Goal: Task Accomplishment & Management: Manage account settings

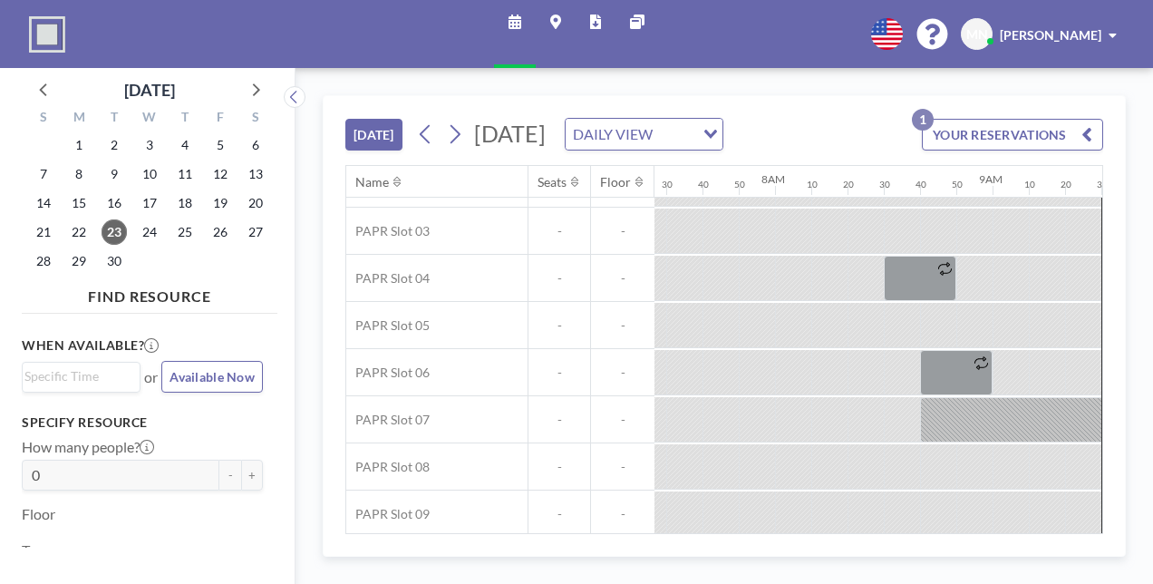
scroll to position [130, 1620]
drag, startPoint x: 594, startPoint y: 391, endPoint x: 606, endPoint y: 395, distance: 12.6
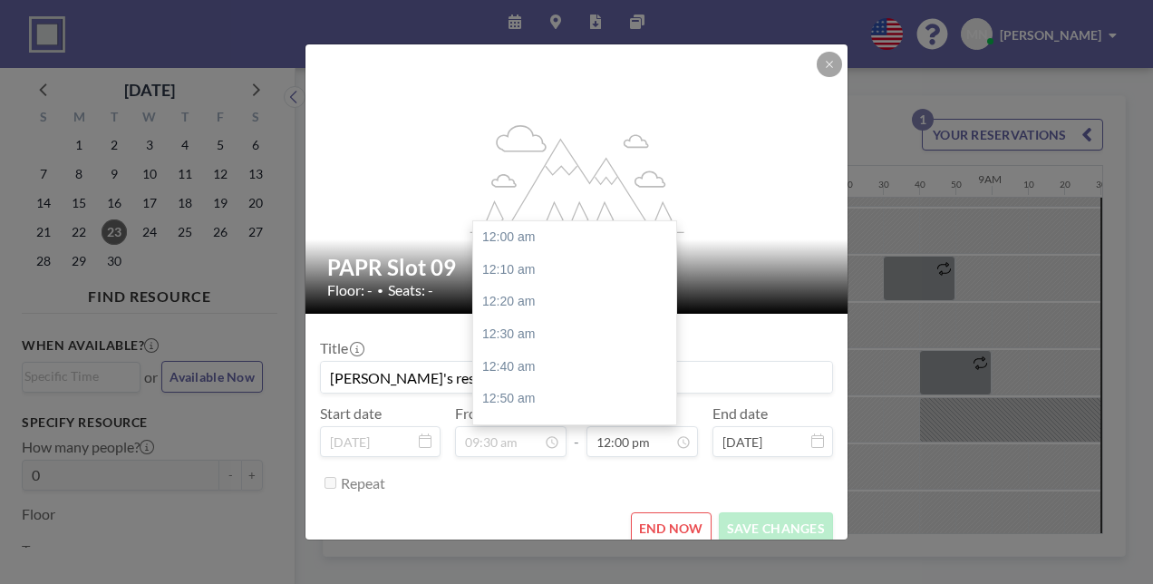
scroll to position [2083, 0]
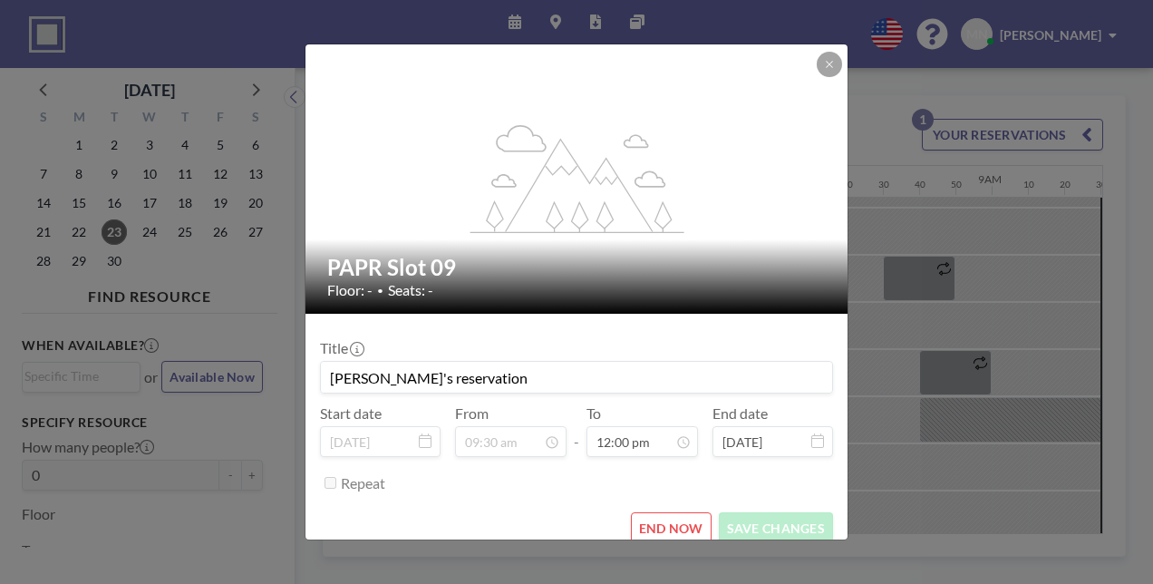
click at [651, 512] on button "END NOW" at bounding box center [671, 528] width 81 height 32
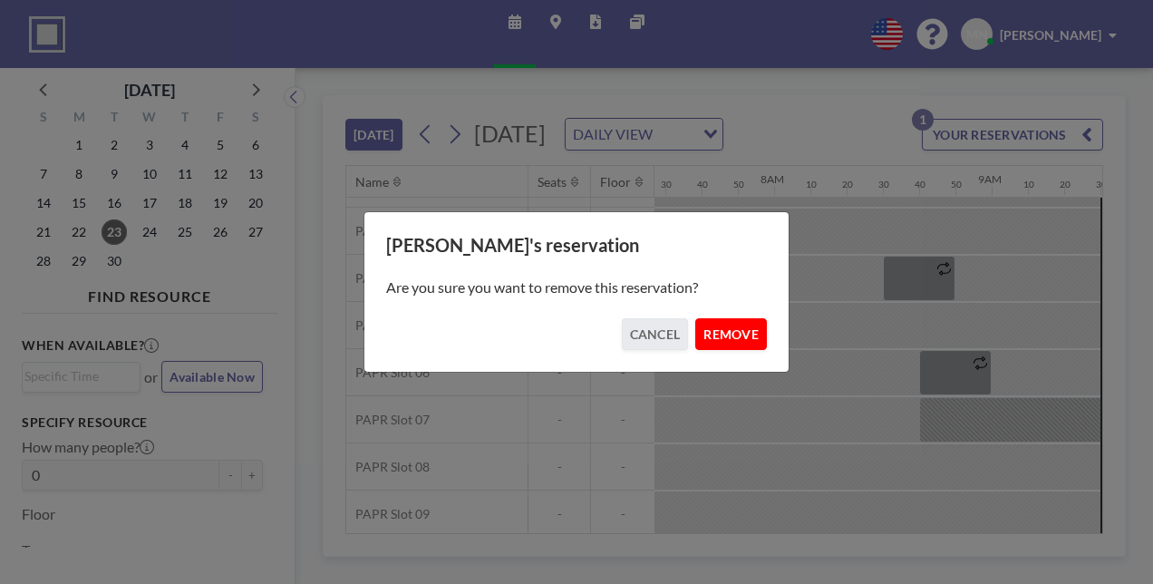
click at [698, 323] on button "REMOVE" at bounding box center [731, 334] width 72 height 32
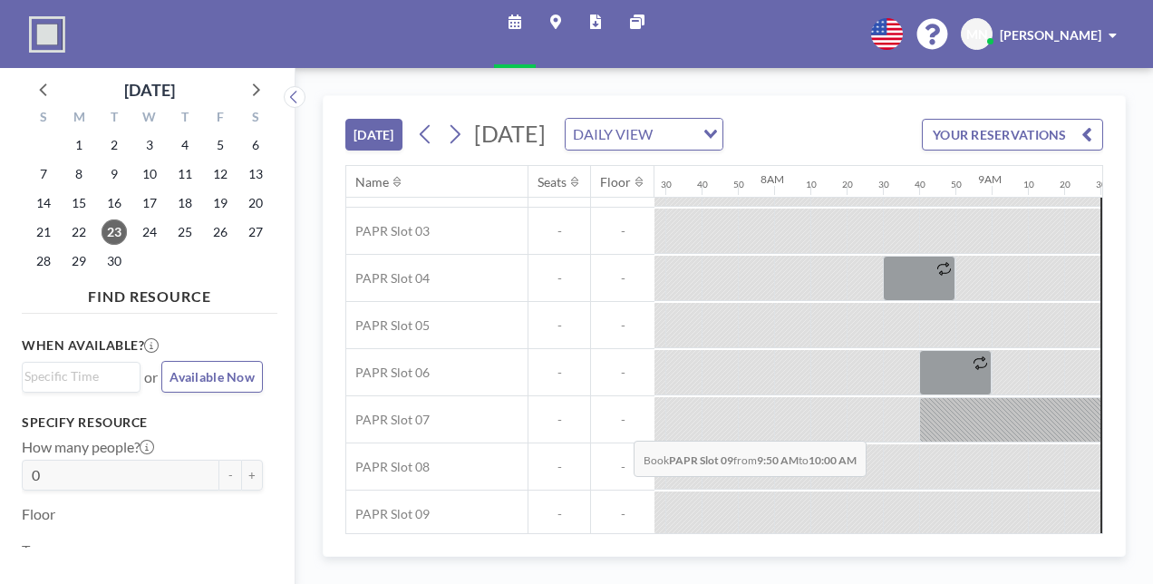
click at [1136, 491] on div at bounding box center [1154, 513] width 36 height 44
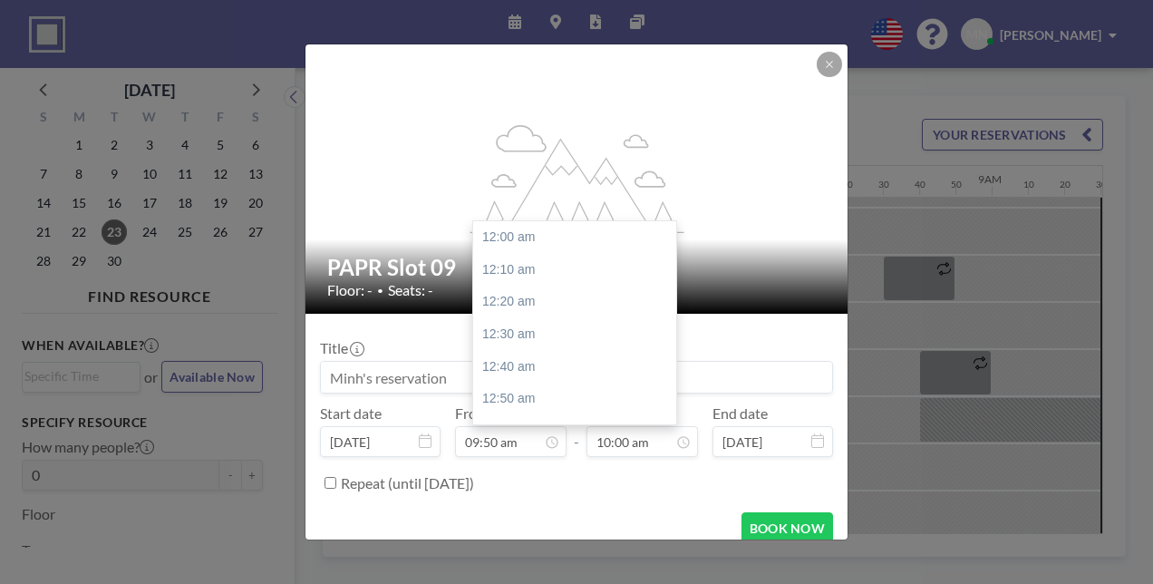
scroll to position [1735, 0]
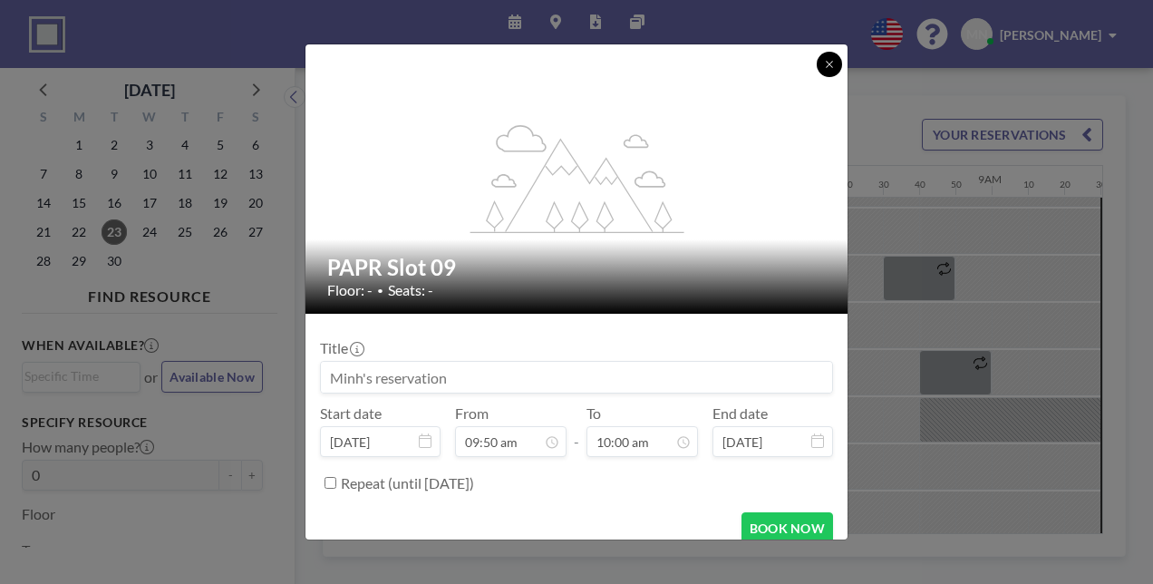
click at [817, 77] on button at bounding box center [829, 64] width 25 height 25
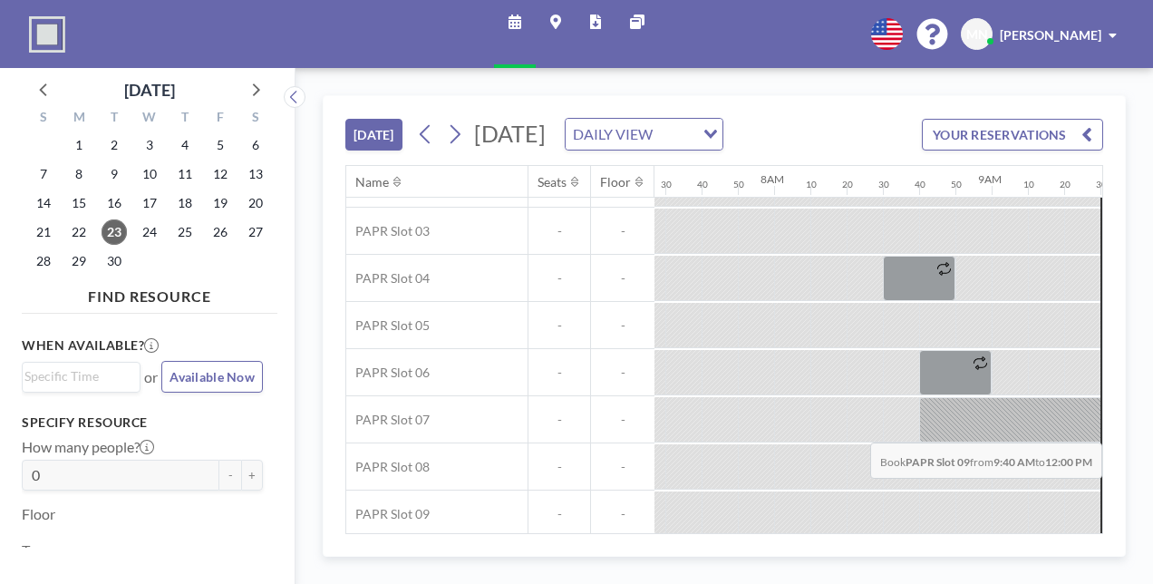
drag, startPoint x: 646, startPoint y: 406, endPoint x: 1014, endPoint y: 400, distance: 368.0
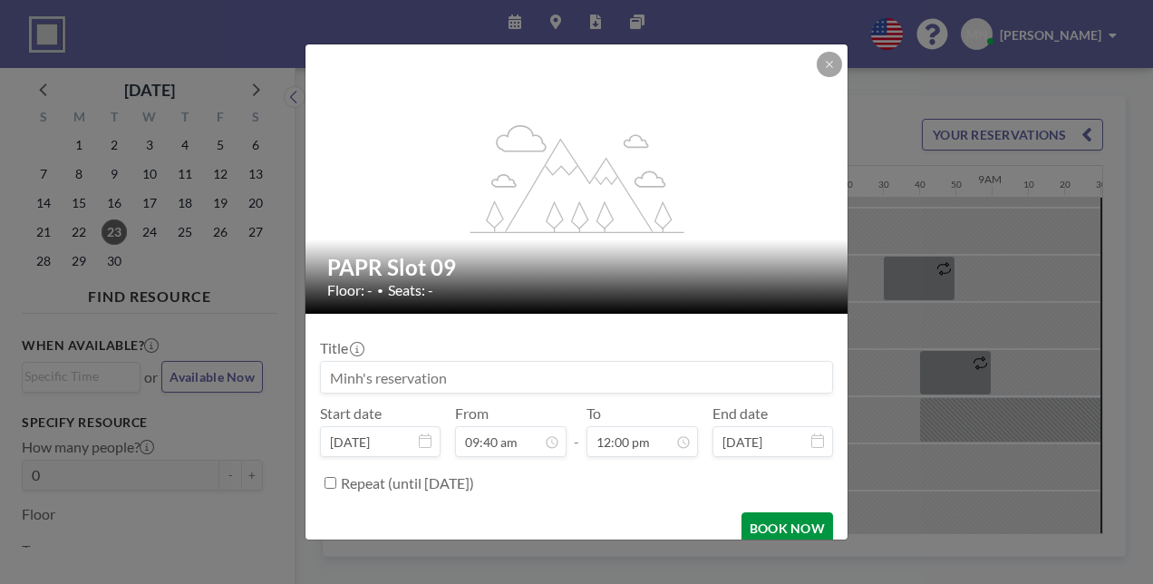
click at [741, 512] on button "BOOK NOW" at bounding box center [787, 528] width 92 height 32
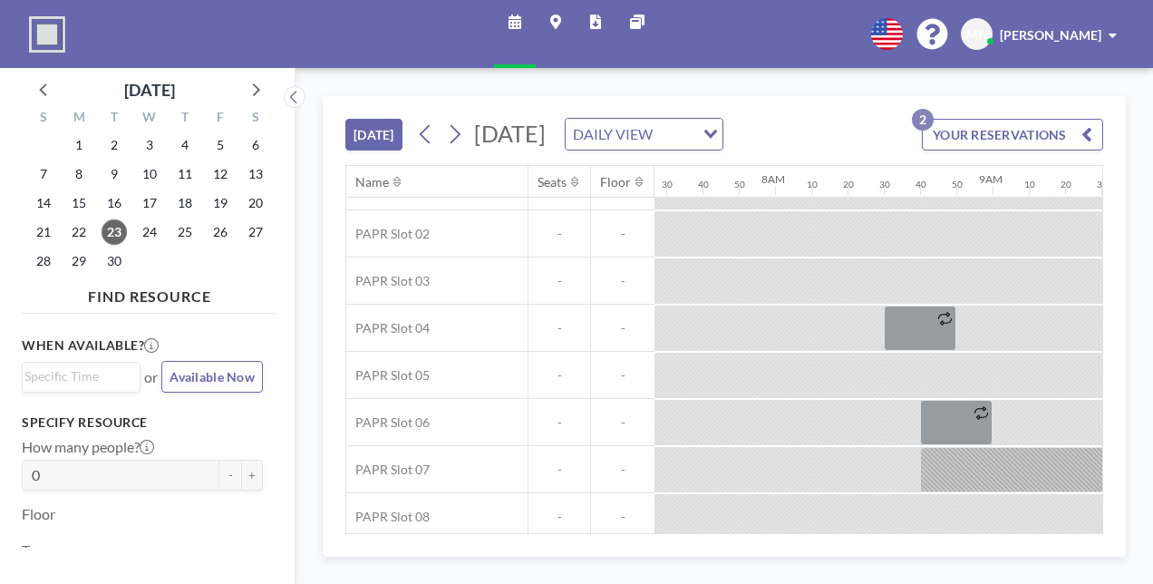
scroll to position [130, 1619]
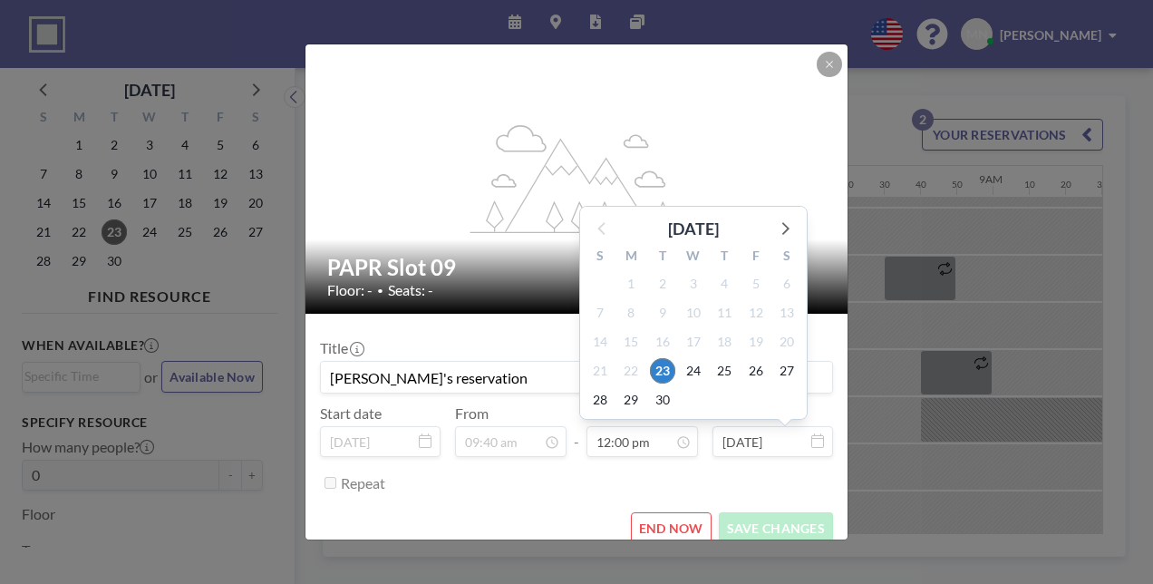
drag, startPoint x: 728, startPoint y: 395, endPoint x: 731, endPoint y: 448, distance: 52.7
click at [731, 468] on div "Repeat" at bounding box center [587, 483] width 492 height 30
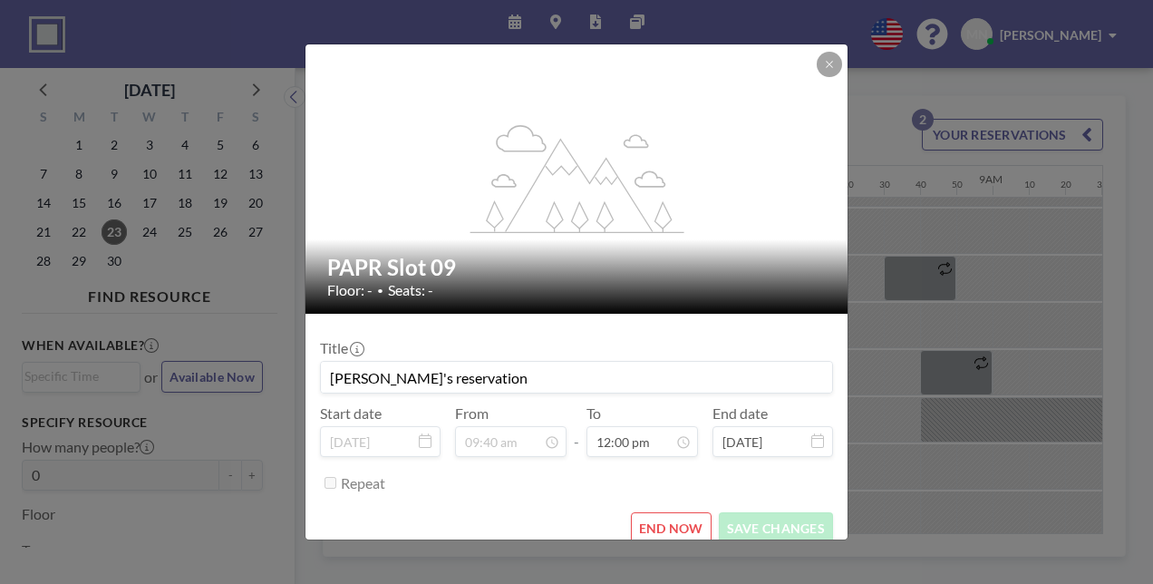
click at [903, 401] on div "flex-grow: 1.2; PAPR Slot 09 Floor: - • Seats: - Title Minh's reservation Start…" at bounding box center [576, 292] width 1153 height 584
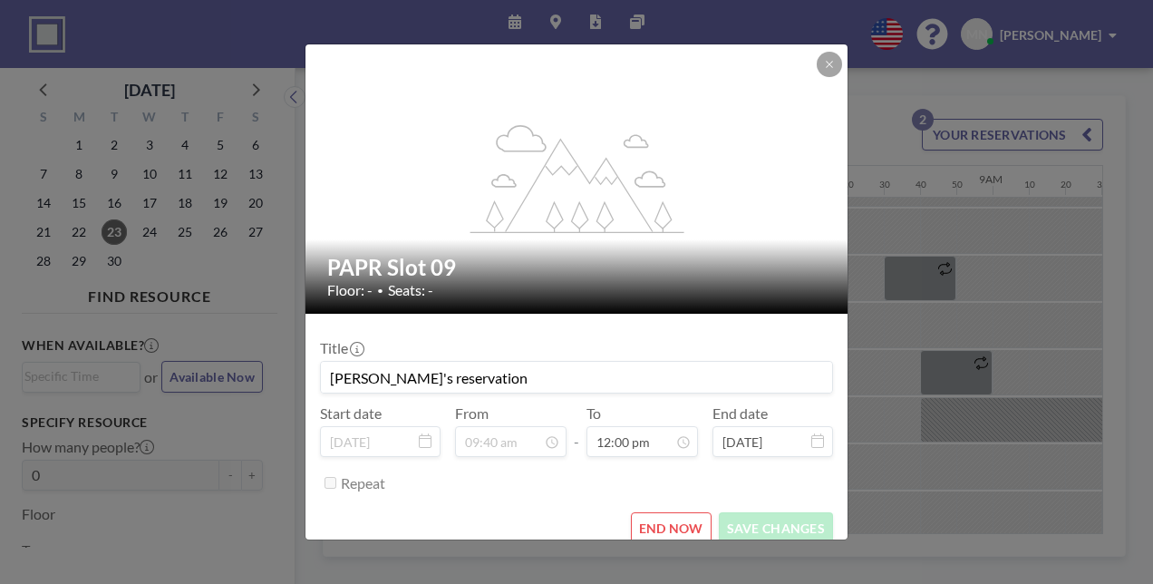
click at [776, 87] on div "flex-grow: 1.2;" at bounding box center [577, 178] width 544 height 269
click at [817, 77] on button at bounding box center [829, 64] width 25 height 25
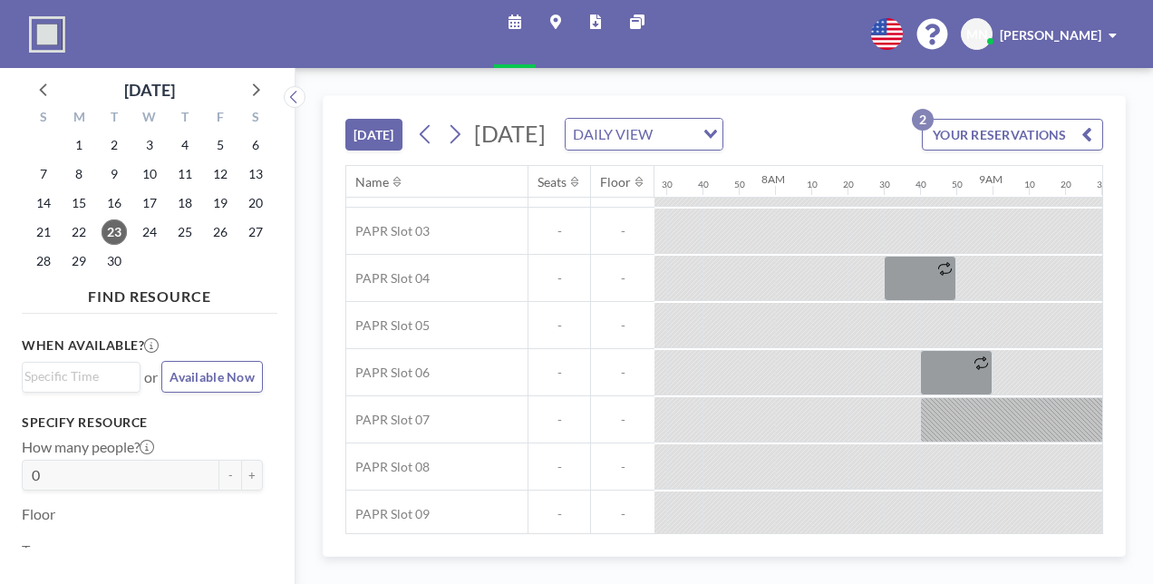
click at [1059, 119] on button "YOUR RESERVATIONS 2" at bounding box center [1012, 135] width 181 height 32
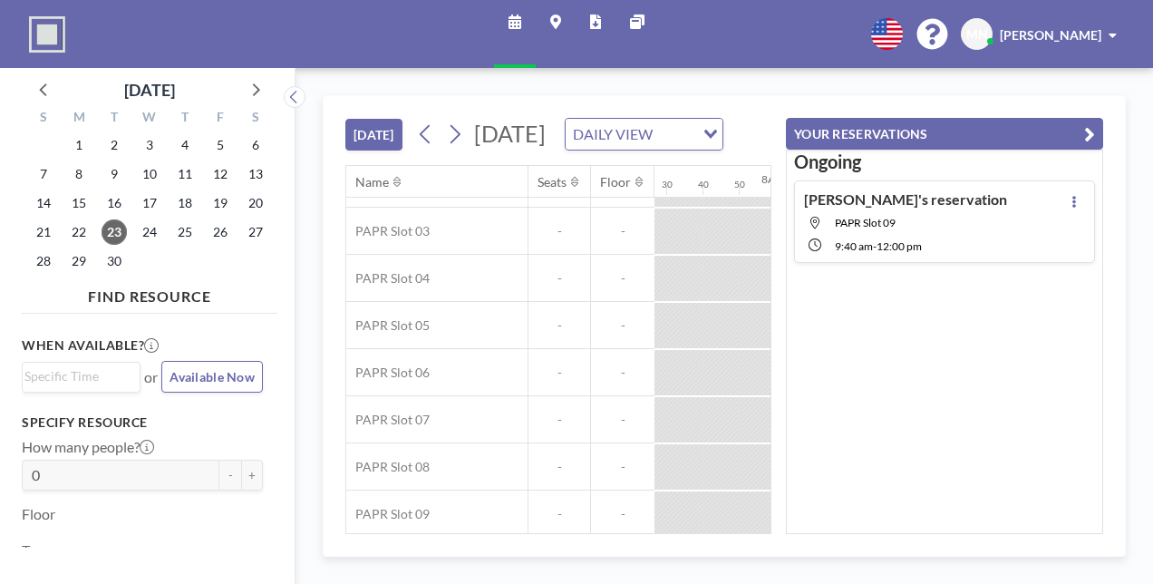
click at [960, 216] on span "PAPR Slot 09" at bounding box center [921, 223] width 172 height 14
click at [895, 216] on span "PAPR Slot 09" at bounding box center [865, 223] width 61 height 14
drag, startPoint x: 931, startPoint y: 183, endPoint x: 1095, endPoint y: 169, distance: 164.7
click at [1095, 180] on div "Minh's reservation [GEOGRAPHIC_DATA] 09 9:40 AM - 12:00 PM" at bounding box center [944, 221] width 301 height 82
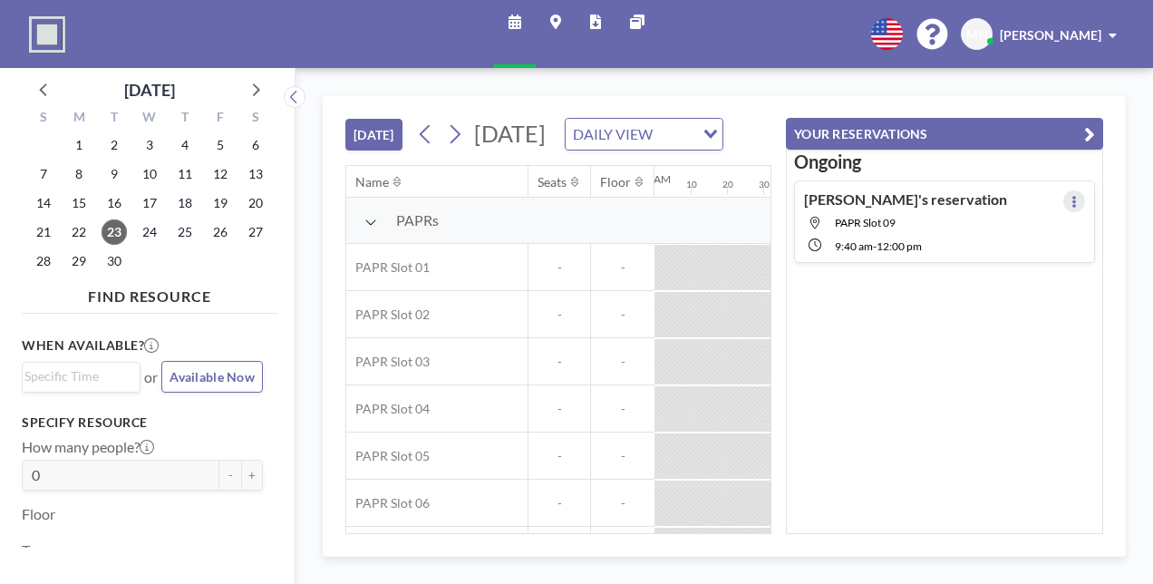
click at [1078, 196] on icon at bounding box center [1073, 202] width 7 height 12
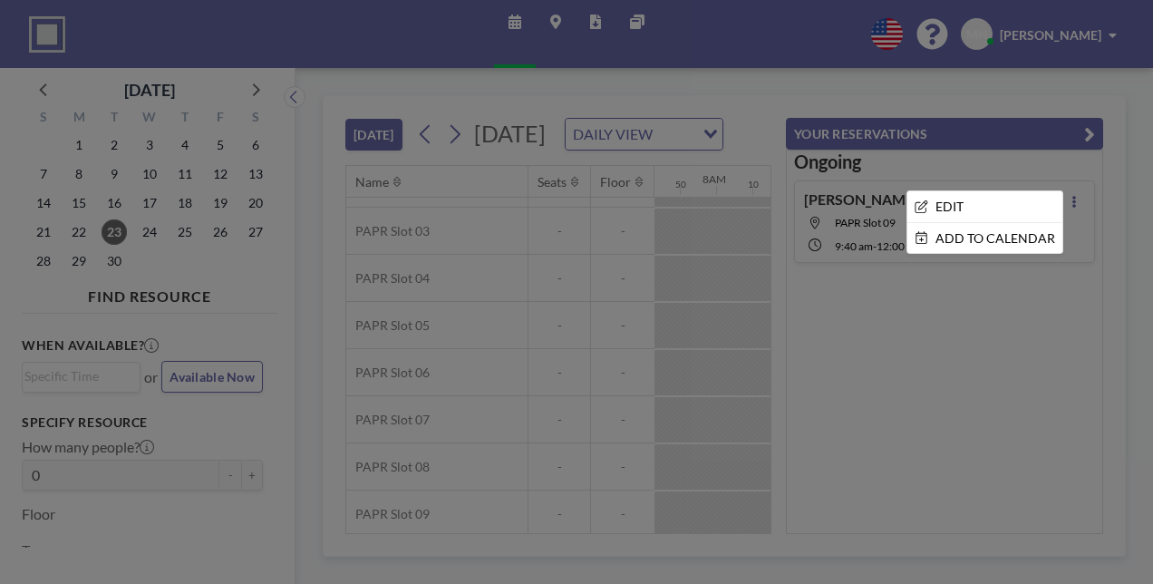
click at [1041, 265] on div at bounding box center [576, 292] width 1153 height 584
